Goal: Understand process/instructions: Learn how to perform a task or action

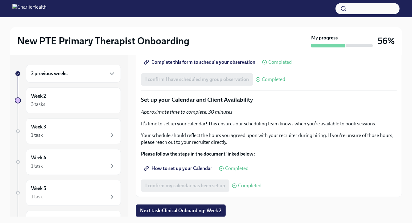
scroll to position [11, 0]
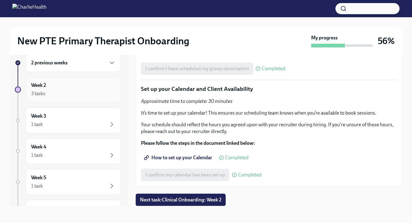
click at [89, 96] on div "3 tasks" at bounding box center [73, 93] width 85 height 7
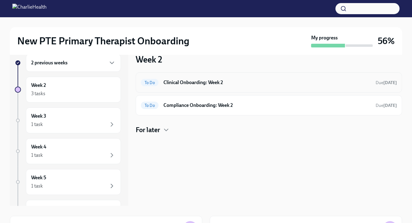
click at [269, 85] on h6 "Clinical Onboarding: Week 2" at bounding box center [267, 82] width 207 height 7
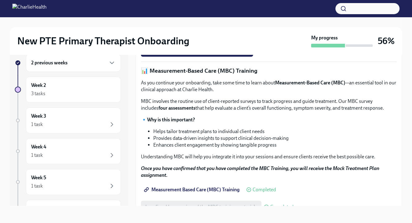
scroll to position [211, 0]
click at [218, 39] on strong "Access Your Docebo Training Here!" at bounding box center [184, 36] width 74 height 6
